Goal: Check status: Check status

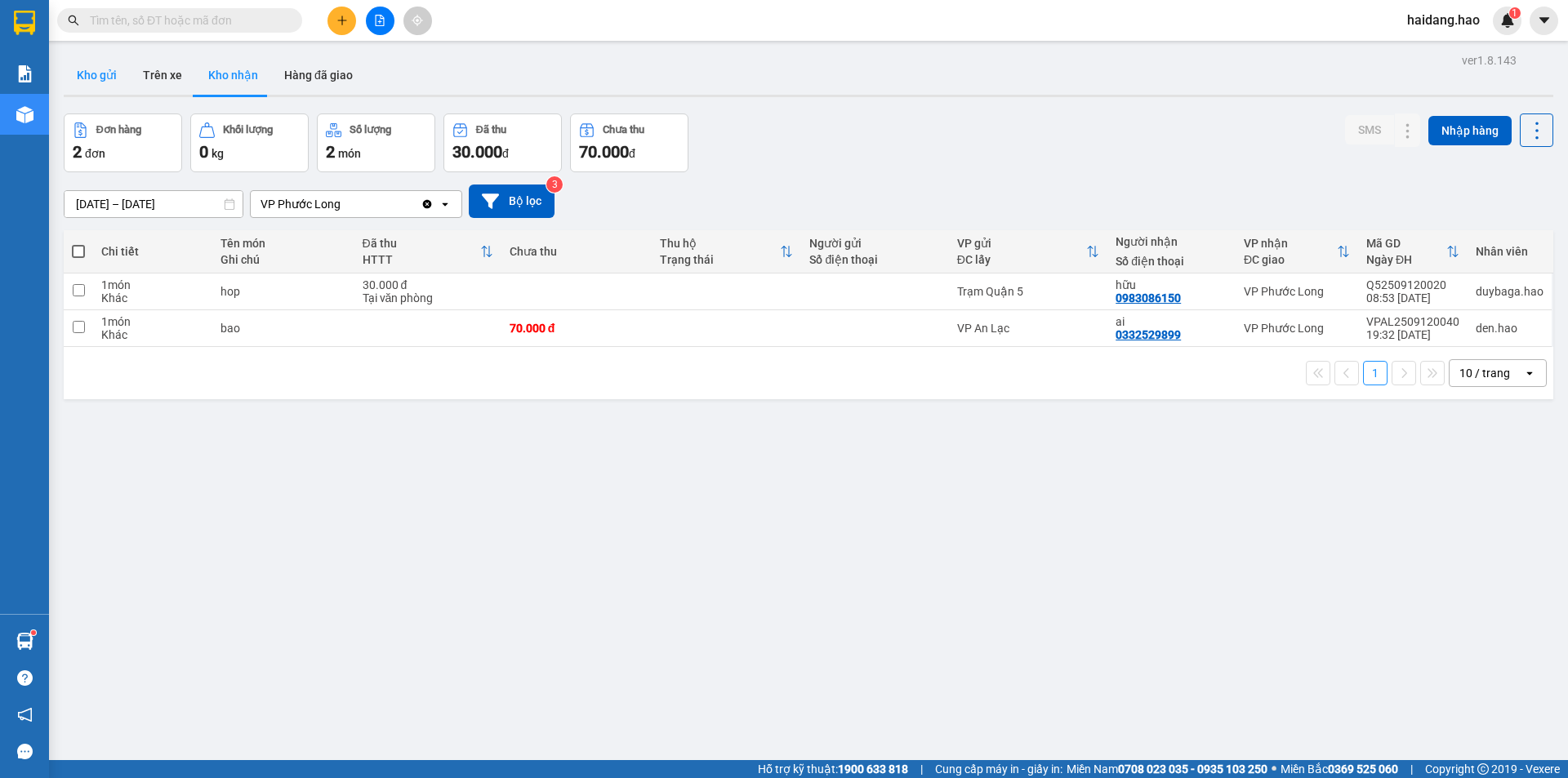
click at [95, 79] on button "Kho gửi" at bounding box center [97, 75] width 66 height 39
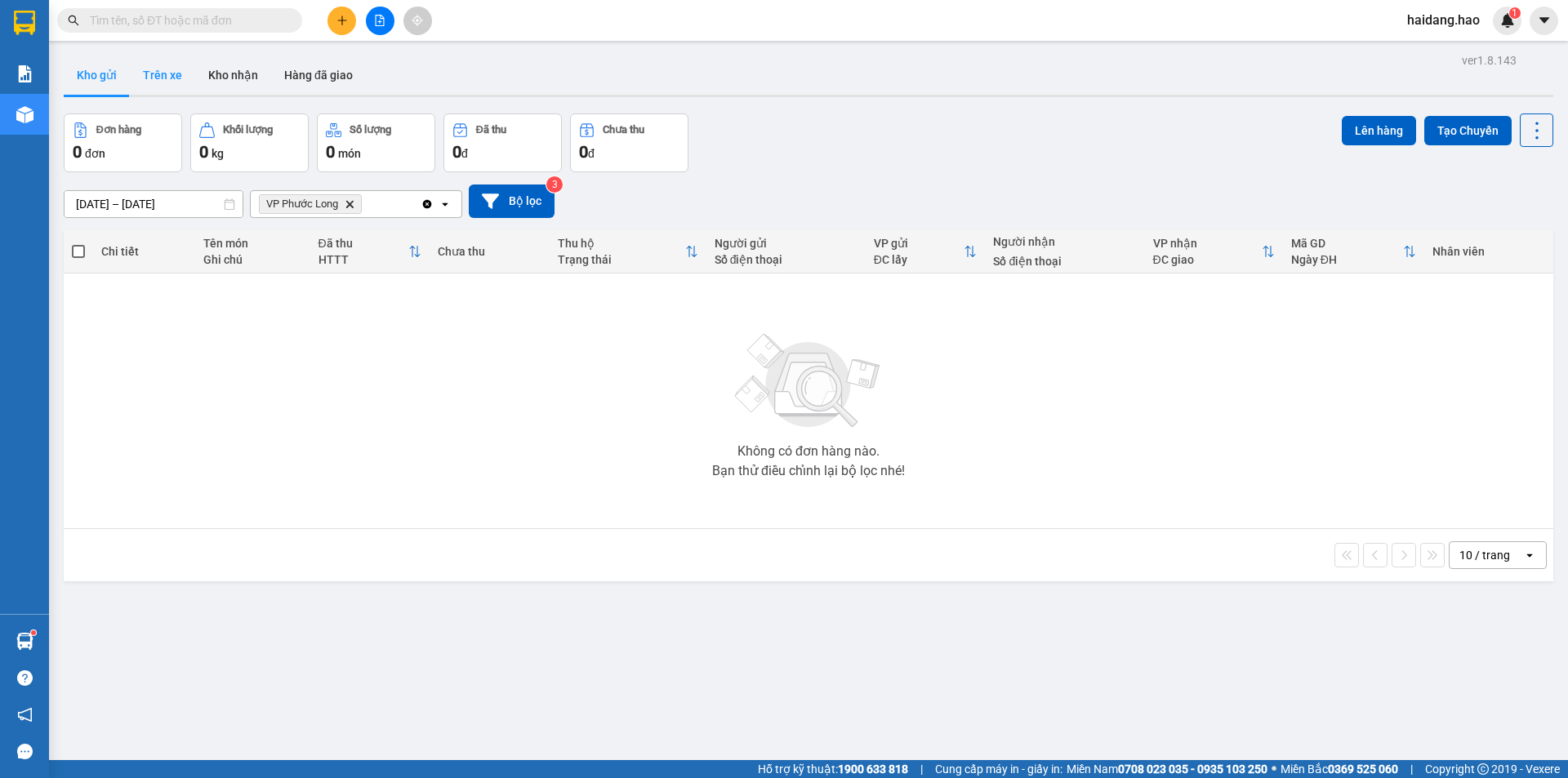
click at [167, 72] on button "Trên xe" at bounding box center [162, 75] width 66 height 39
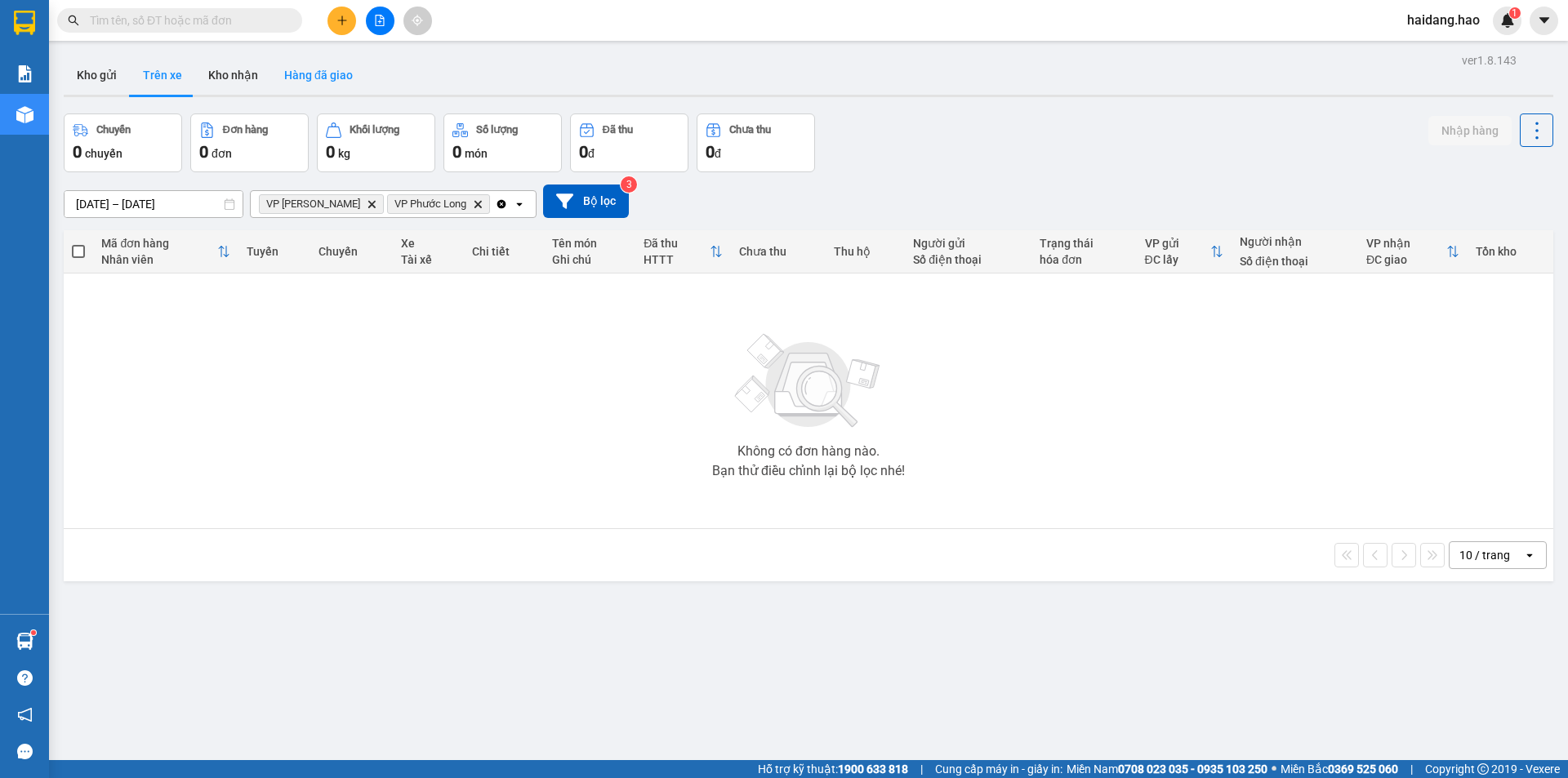
click at [292, 84] on button "Hàng đã giao" at bounding box center [318, 75] width 95 height 39
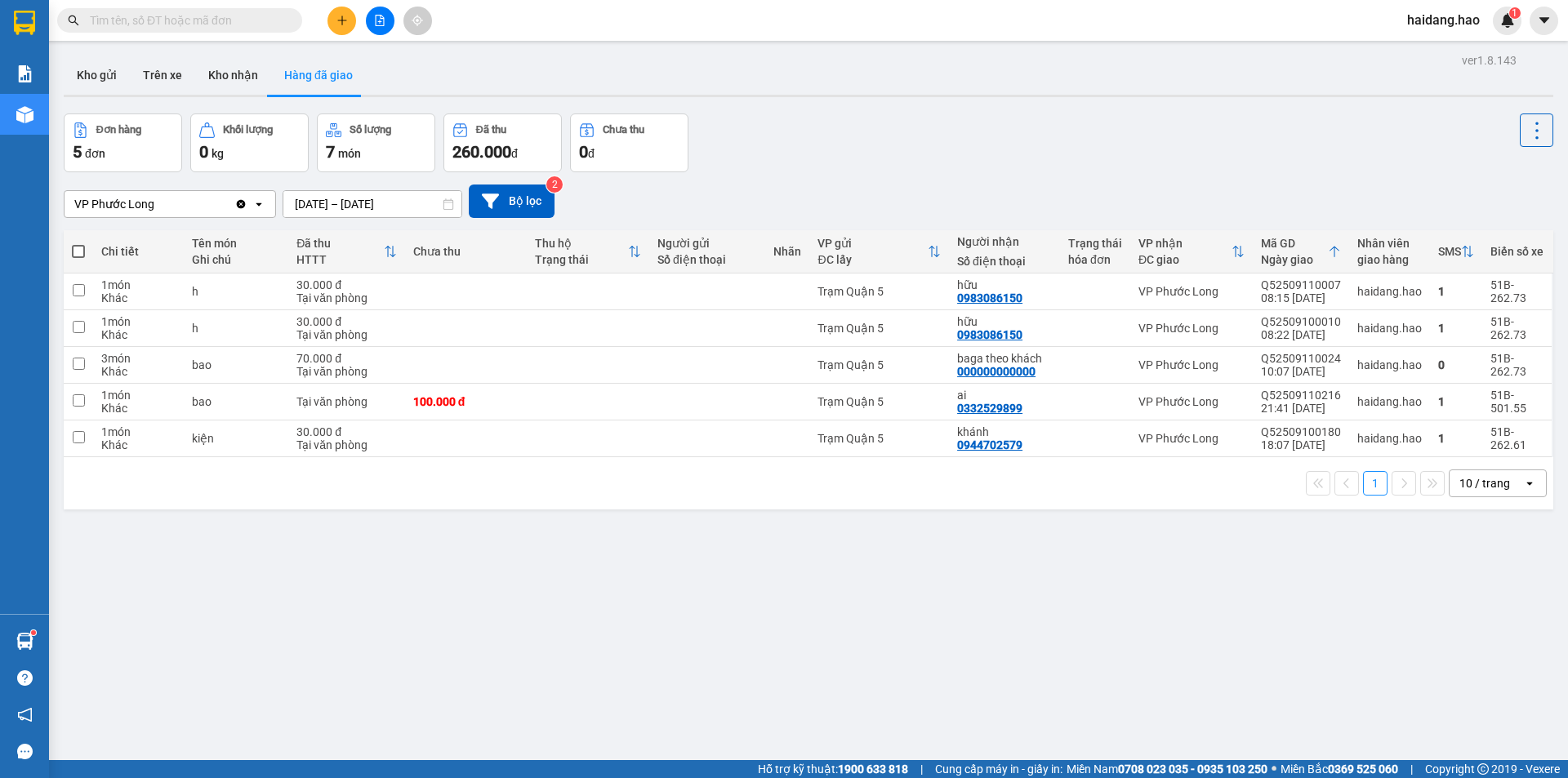
click at [953, 138] on div "Đơn hàng 5 đơn Khối lượng 0 kg Số lượng 7 món Đã thu 260.000 đ Chưa thu 0 đ" at bounding box center [808, 143] width 1489 height 59
click at [586, 56] on div "Kho gửi Trên xe Kho nhận Hàng đã giao" at bounding box center [808, 77] width 1489 height 43
click at [189, 43] on main "ver 1.8.143 Kho gửi Trên xe Kho nhận Hàng đã giao Đơn hàng 5 đơn Khối lượng 0 k…" at bounding box center [784, 379] width 1568 height 760
click at [635, 15] on div "Kết quả tìm kiếm ( 0 ) Bộ lọc No Data haidang.hao 1" at bounding box center [784, 20] width 1568 height 41
click at [213, 12] on input "text" at bounding box center [186, 21] width 193 height 18
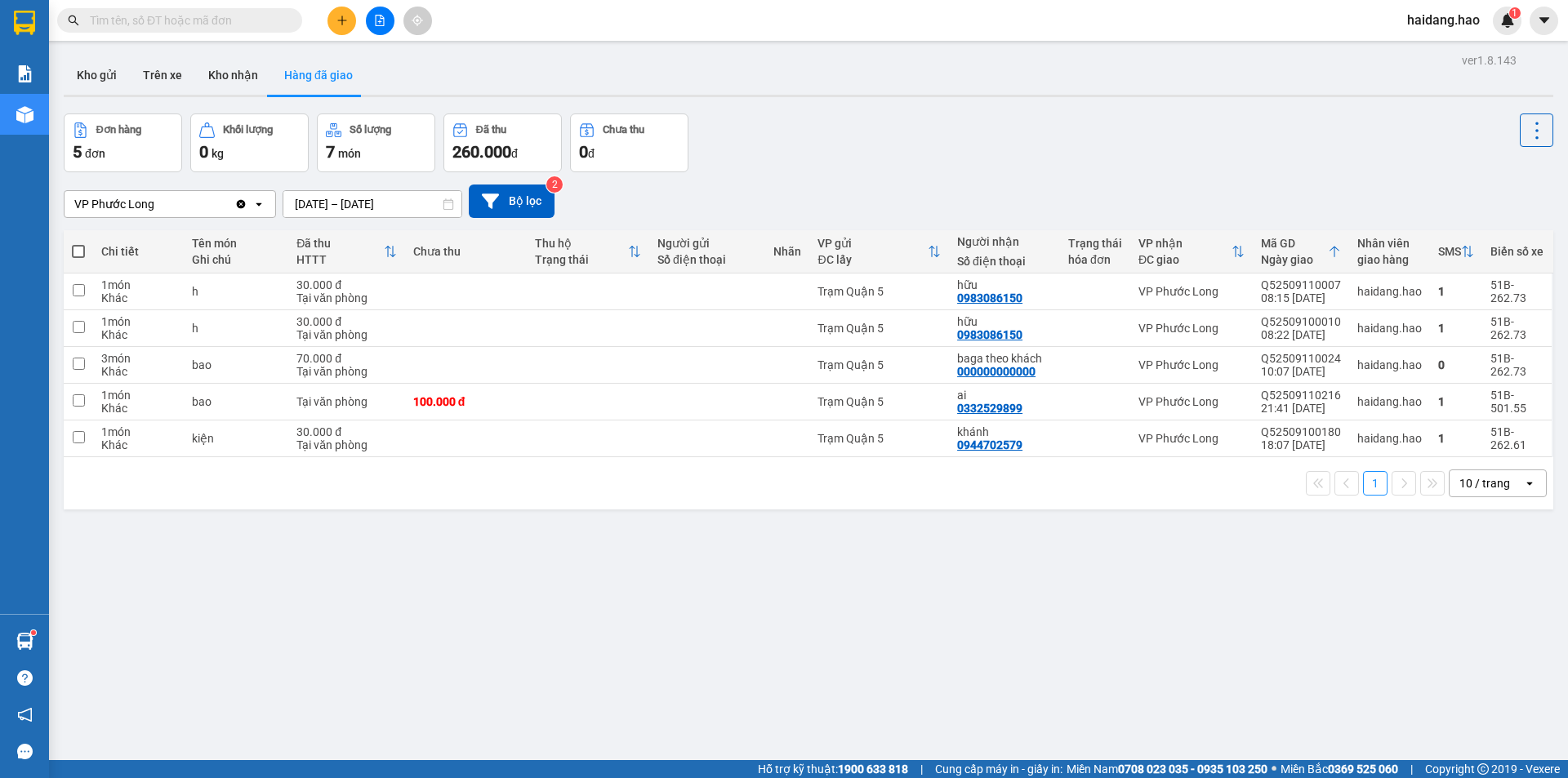
click at [620, 12] on div "Kết quả tìm kiếm ( 0 ) Bộ lọc No Data haidang.hao 1" at bounding box center [784, 20] width 1568 height 41
